Goal: Use online tool/utility: Utilize a website feature to perform a specific function

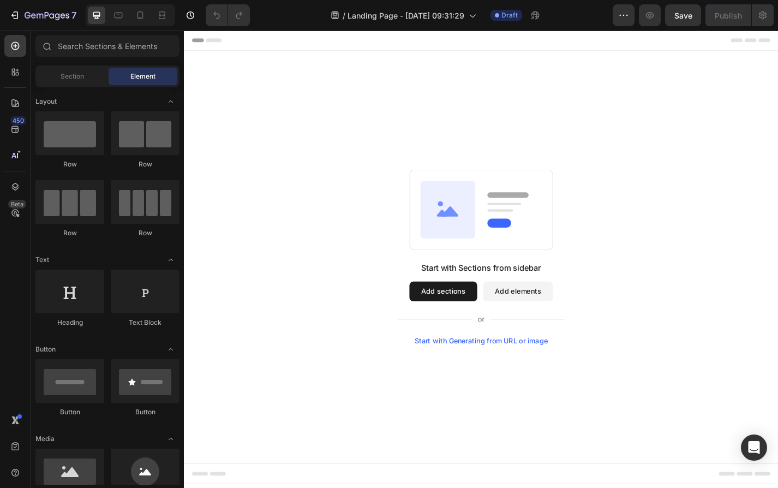
click at [480, 316] on button "Add sections" at bounding box center [469, 318] width 75 height 22
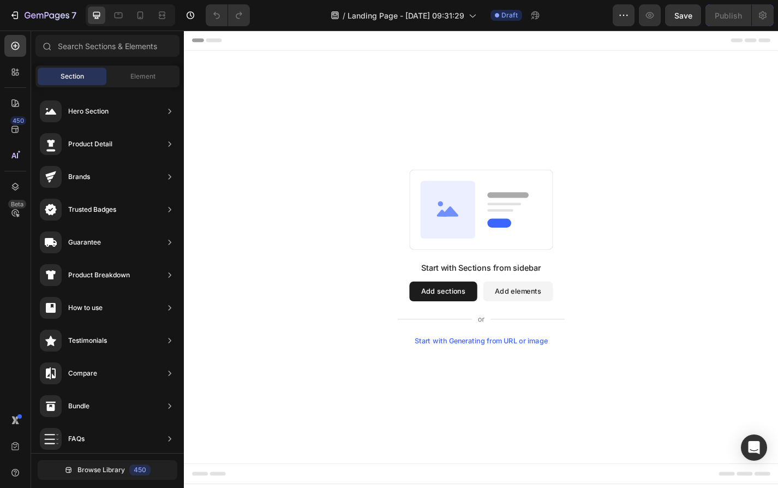
click at [511, 250] on rect at bounding box center [512, 228] width 158 height 88
click at [564, 323] on button "Add elements" at bounding box center [552, 318] width 77 height 22
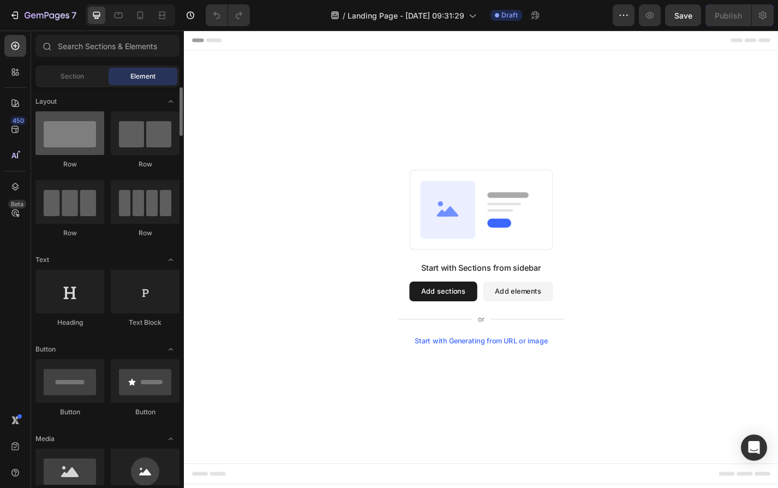
click at [92, 136] on div at bounding box center [69, 133] width 69 height 44
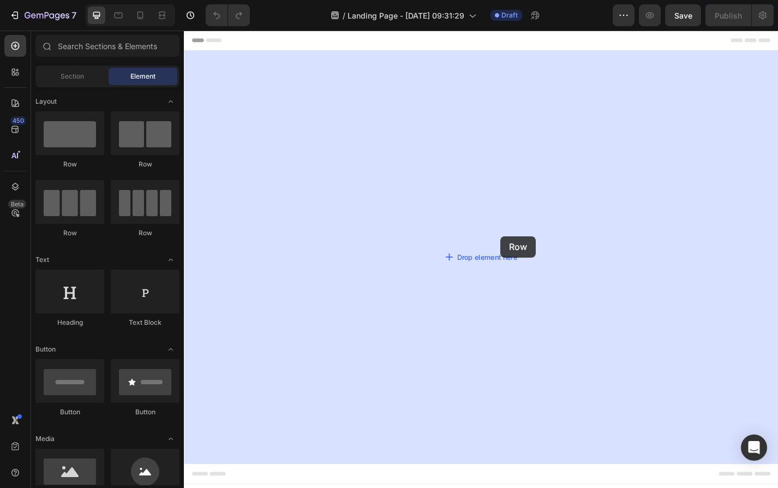
drag, startPoint x: 234, startPoint y: 169, endPoint x: 505, endPoint y: 272, distance: 290.2
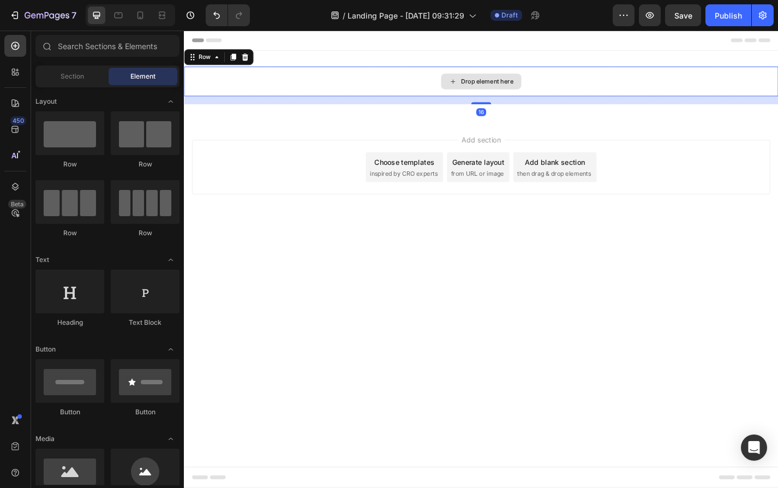
click at [507, 86] on div "Drop element here" at bounding box center [518, 86] width 58 height 9
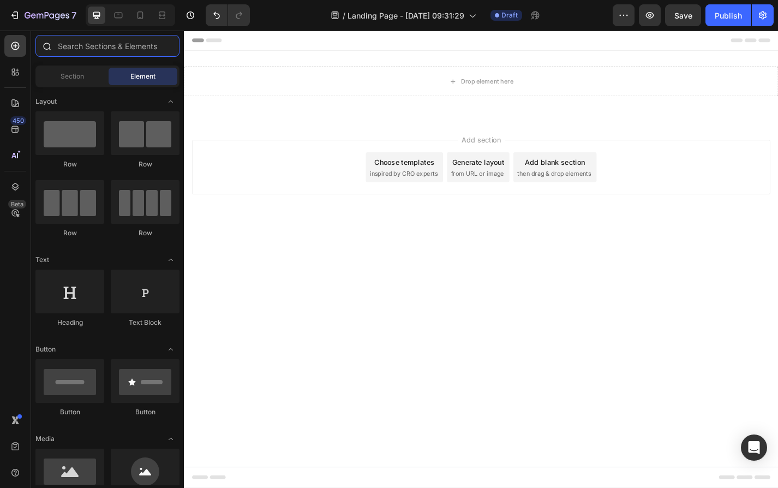
click at [105, 52] on input "text" at bounding box center [107, 46] width 144 height 22
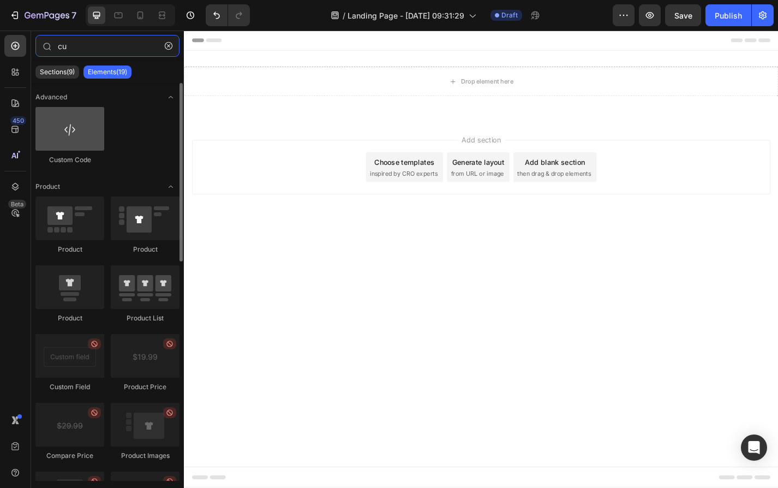
type input "cu"
click at [81, 122] on div at bounding box center [69, 129] width 69 height 44
click at [69, 135] on div at bounding box center [69, 129] width 69 height 44
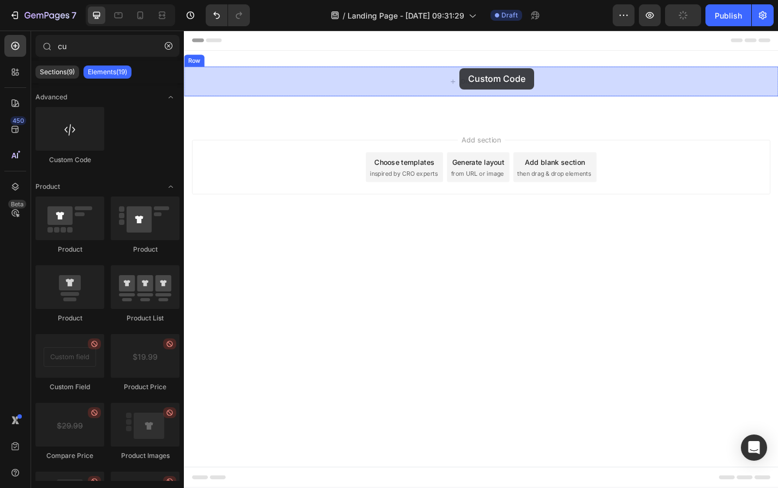
drag, startPoint x: 253, startPoint y: 165, endPoint x: 487, endPoint y: 72, distance: 252.0
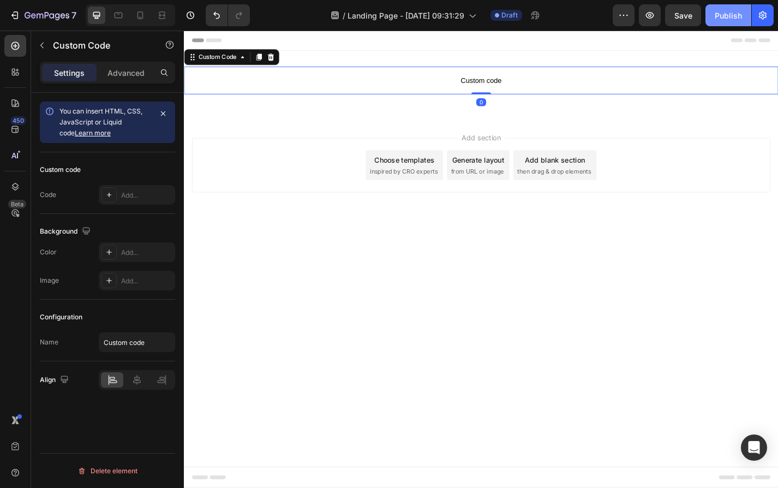
click at [731, 18] on div "Publish" at bounding box center [728, 15] width 27 height 11
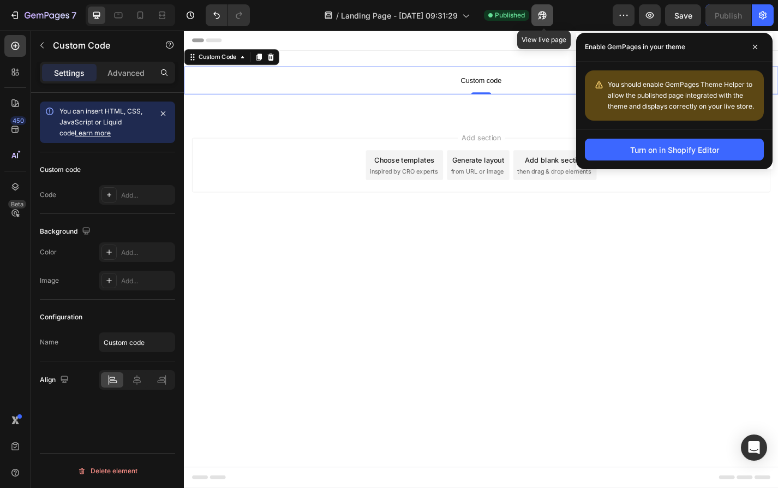
click at [541, 12] on icon "button" at bounding box center [542, 15] width 11 height 11
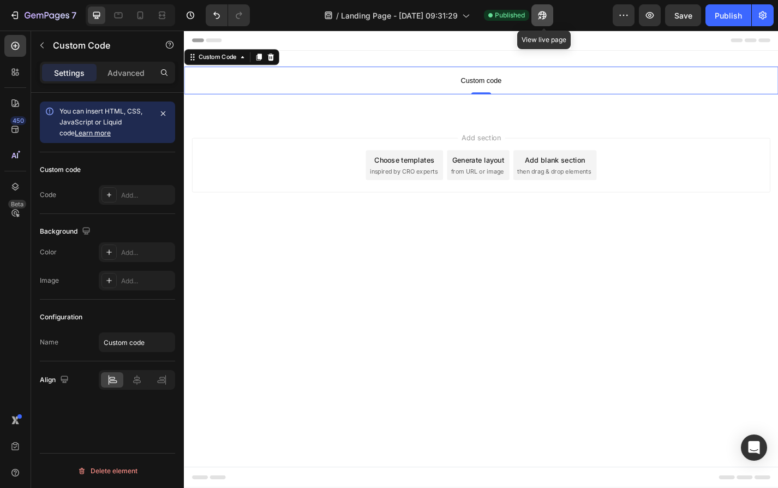
click at [550, 11] on button "button" at bounding box center [543, 15] width 22 height 22
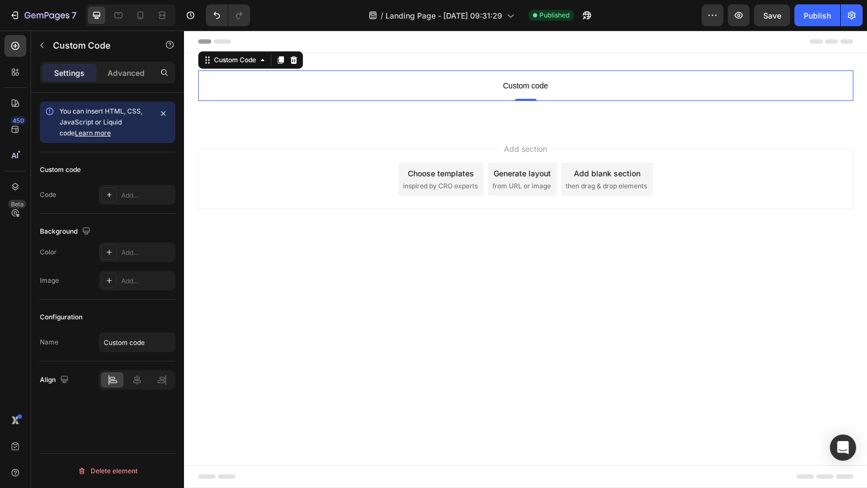
click at [481, 79] on span "Custom code" at bounding box center [525, 85] width 655 height 13
click at [106, 193] on icon at bounding box center [109, 194] width 9 height 9
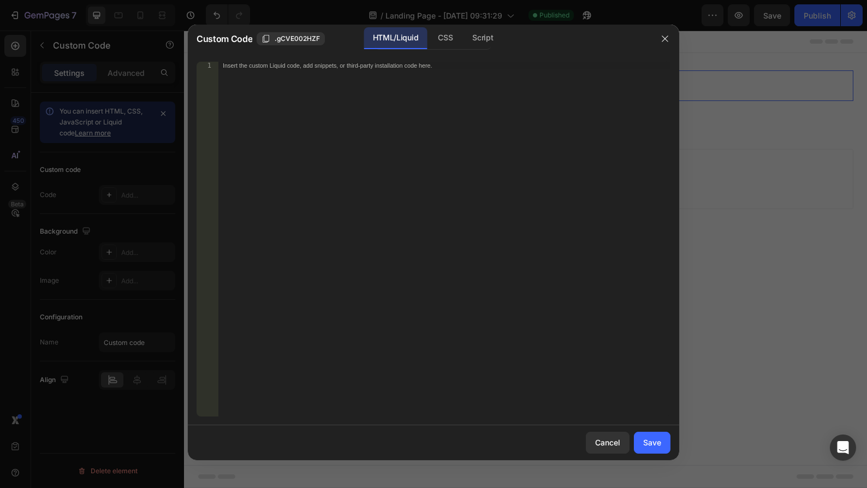
click at [296, 74] on div "Insert the custom Liquid code, add snippets, or third-party installation code h…" at bounding box center [444, 247] width 452 height 370
paste textarea "</script>"
click at [650, 438] on div "Save" at bounding box center [652, 442] width 18 height 11
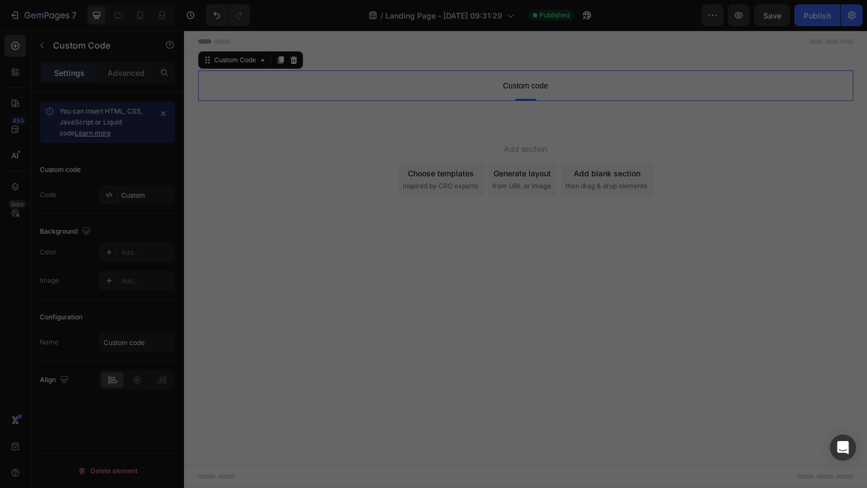
type textarea ""[URL][DOMAIN_NAME]"; </script>"
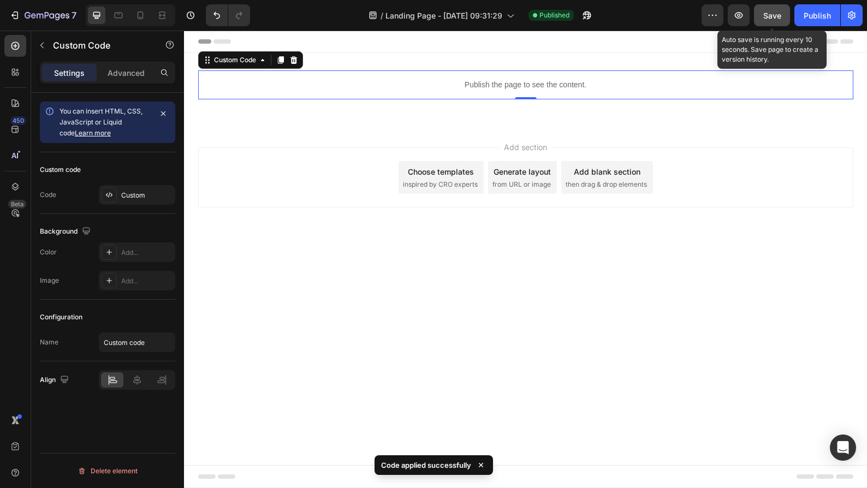
click at [778, 15] on span "Save" at bounding box center [772, 15] width 18 height 9
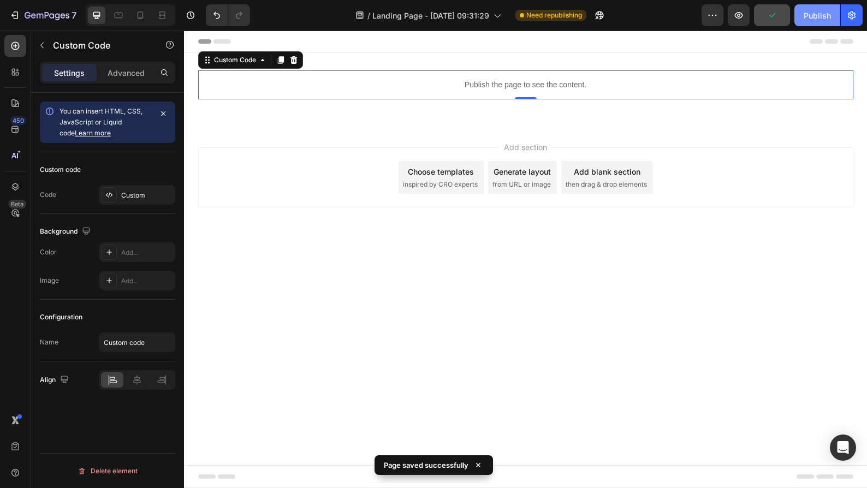
click at [778, 20] on div "Publish" at bounding box center [816, 15] width 27 height 11
